Goal: Check status: Check status

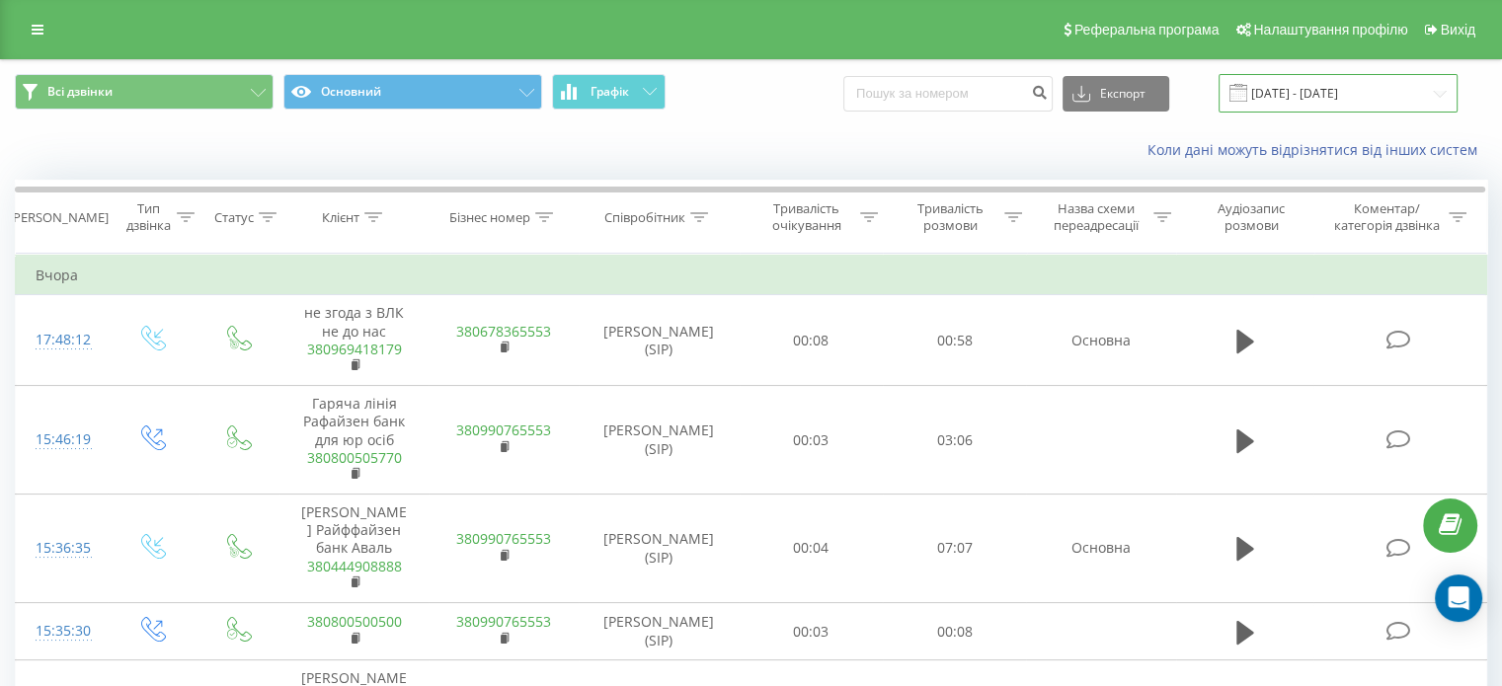
click at [1284, 92] on input "18.08.2025 - 18.08.2025" at bounding box center [1337, 93] width 239 height 39
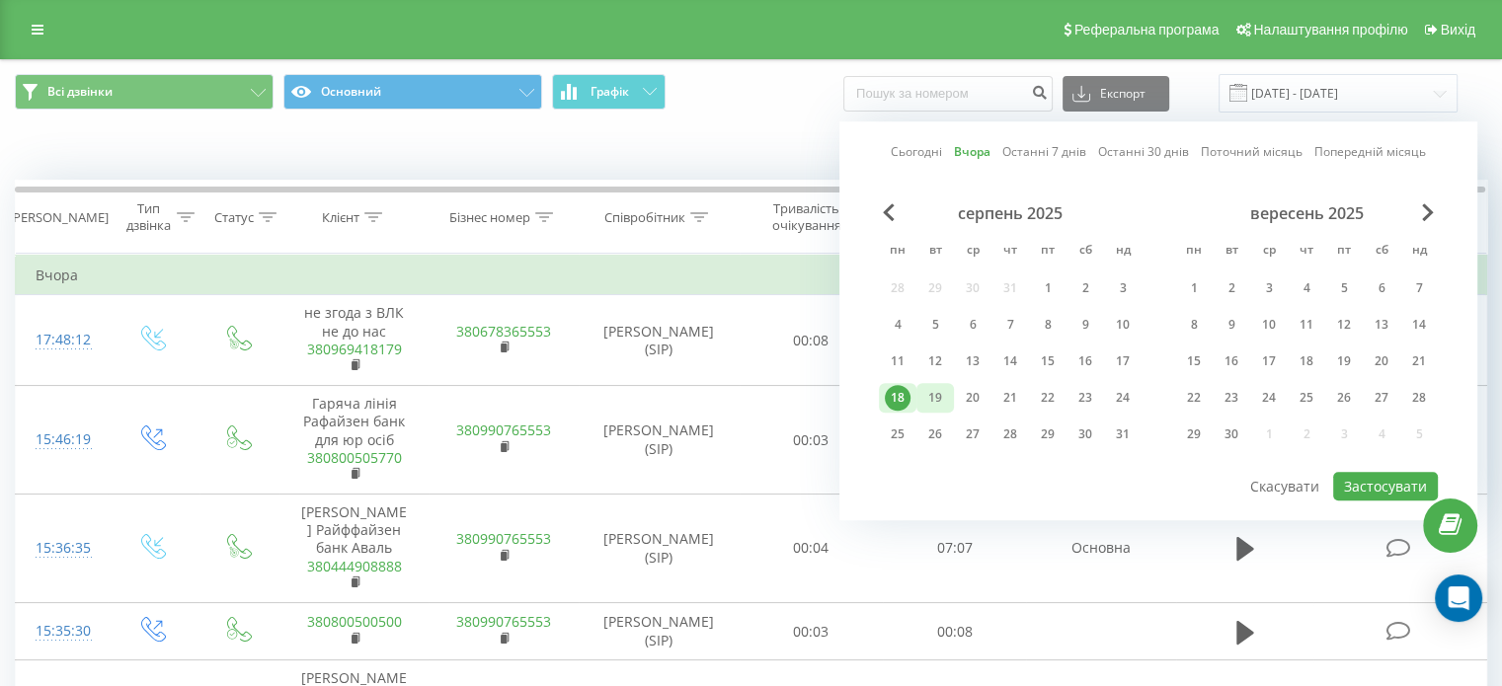
click at [932, 402] on div "19" at bounding box center [935, 398] width 26 height 26
click at [1370, 487] on button "Застосувати" at bounding box center [1385, 486] width 105 height 29
type input "[DATE] - [DATE]"
